Goal: Information Seeking & Learning: Learn about a topic

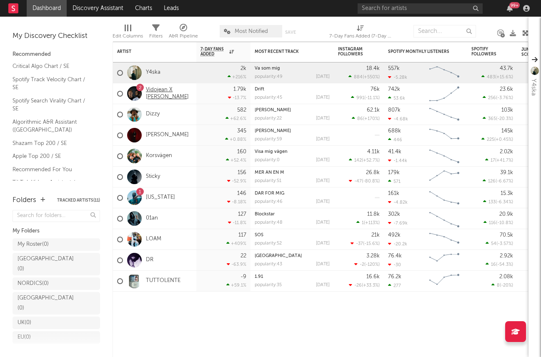
click at [157, 89] on link "Vidojean X [PERSON_NAME]" at bounding box center [169, 94] width 46 height 14
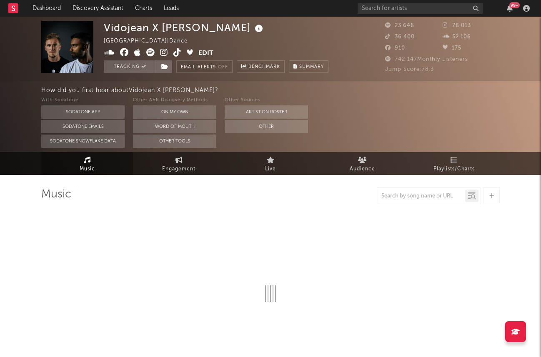
select select "6m"
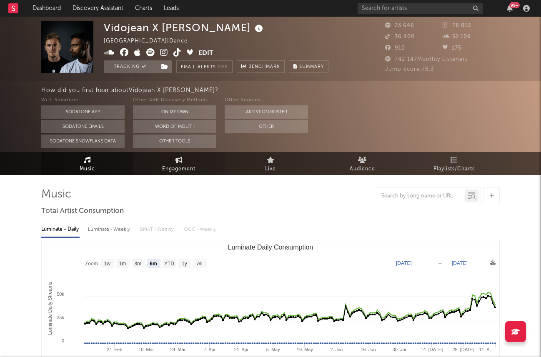
drag, startPoint x: 154, startPoint y: 151, endPoint x: 158, endPoint y: 161, distance: 10.7
click at [154, 151] on div "How did you first hear about Vidojean X [PERSON_NAME] ? With Sodatone Sodatone …" at bounding box center [291, 116] width 500 height 71
click at [159, 162] on link "Engagement" at bounding box center [179, 163] width 92 height 23
select select "1w"
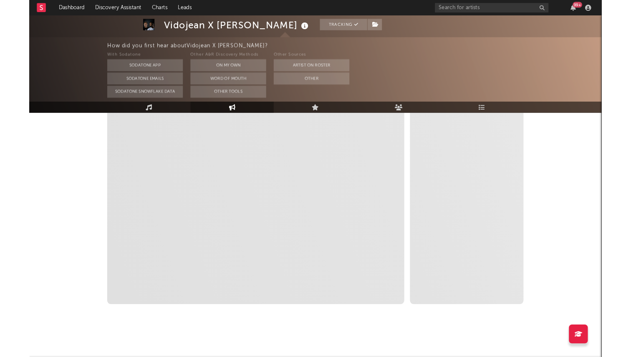
scroll to position [136, 0]
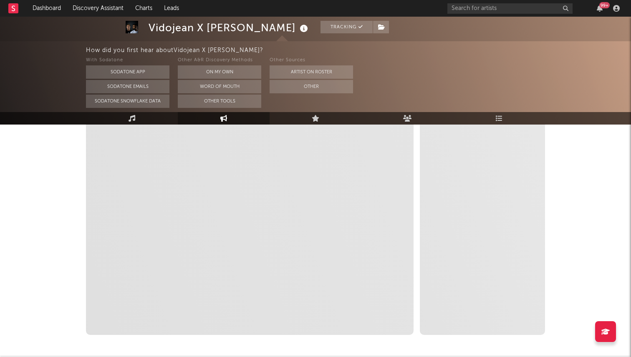
select select "1m"
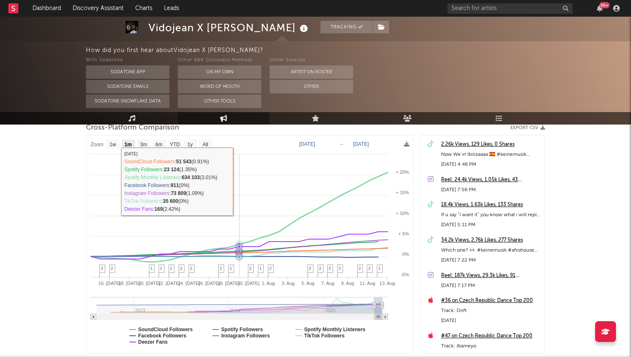
scroll to position [118, 0]
